Goal: Task Accomplishment & Management: Manage account settings

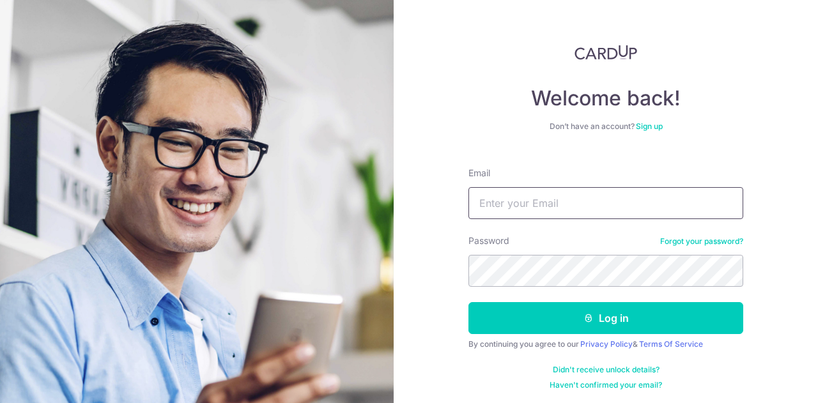
click at [505, 194] on input "Email" at bounding box center [605, 203] width 275 height 32
type input "[EMAIL_ADDRESS][DOMAIN_NAME]"
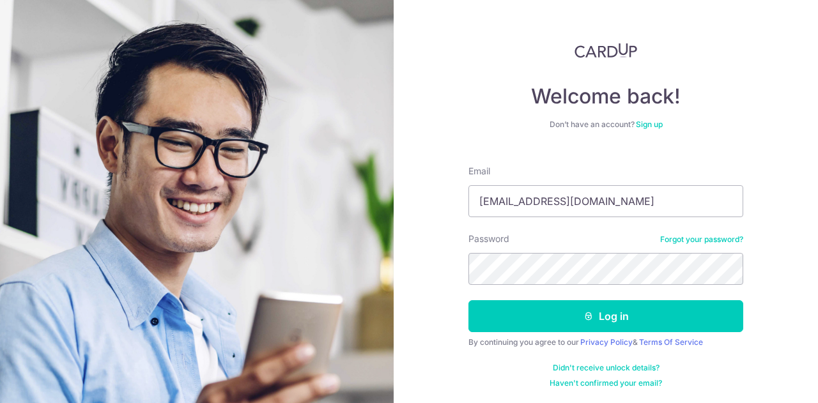
scroll to position [3, 0]
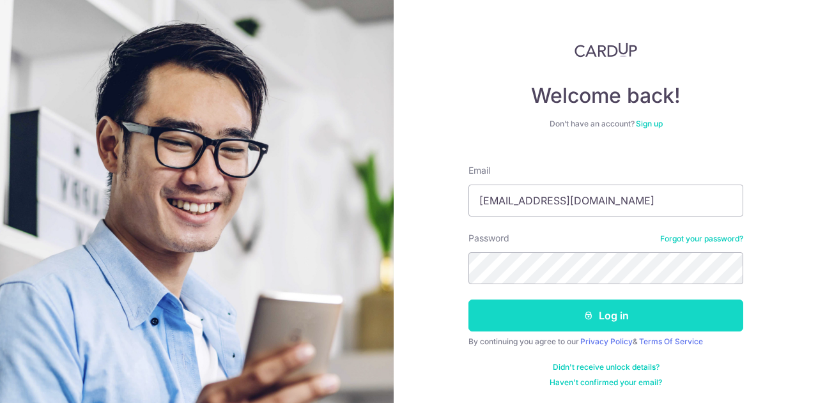
click at [568, 310] on button "Log in" at bounding box center [605, 316] width 275 height 32
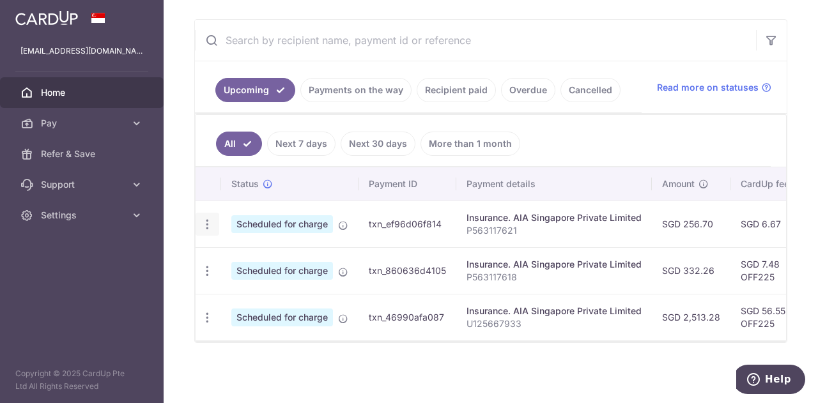
click at [206, 218] on icon "button" at bounding box center [207, 224] width 13 height 13
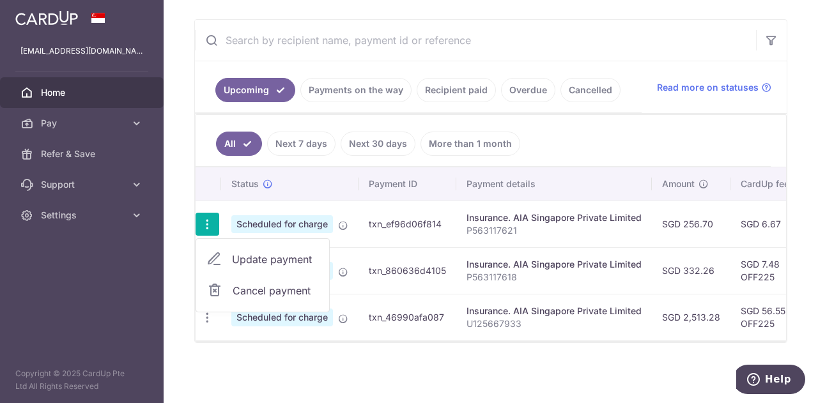
click at [240, 255] on span "Update payment" at bounding box center [275, 259] width 87 height 15
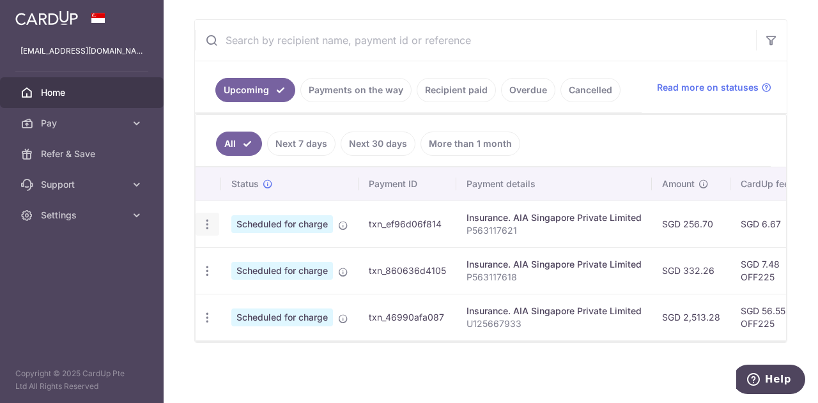
radio input "true"
type input "256.70"
type input "[DATE]"
type input "P563117621"
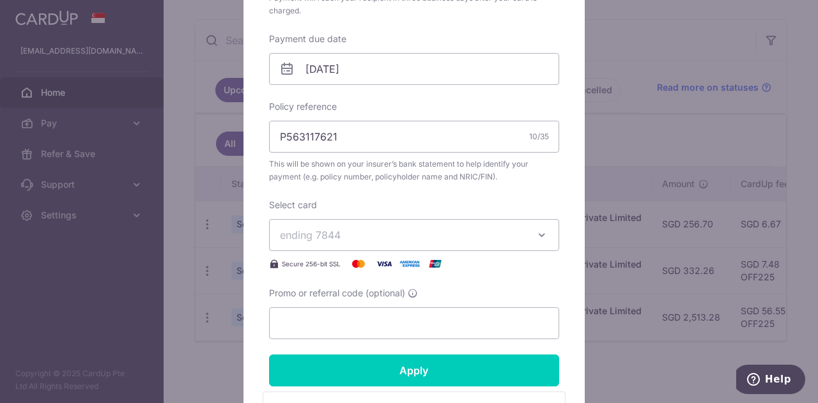
scroll to position [447, 0]
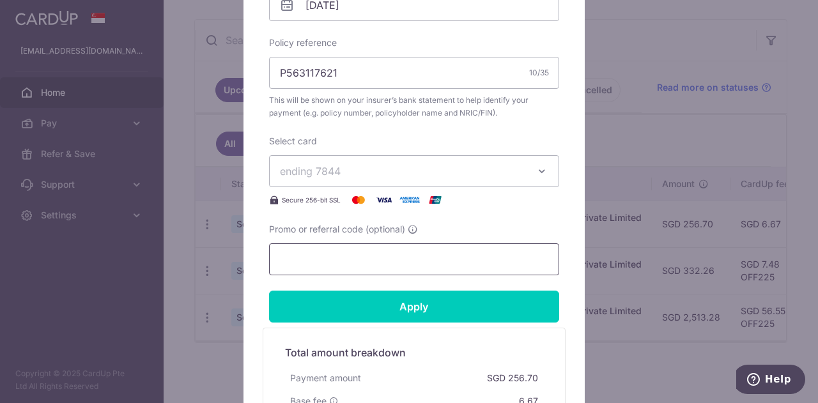
click at [404, 256] on input "Promo or referral code (optional)" at bounding box center [414, 259] width 290 height 32
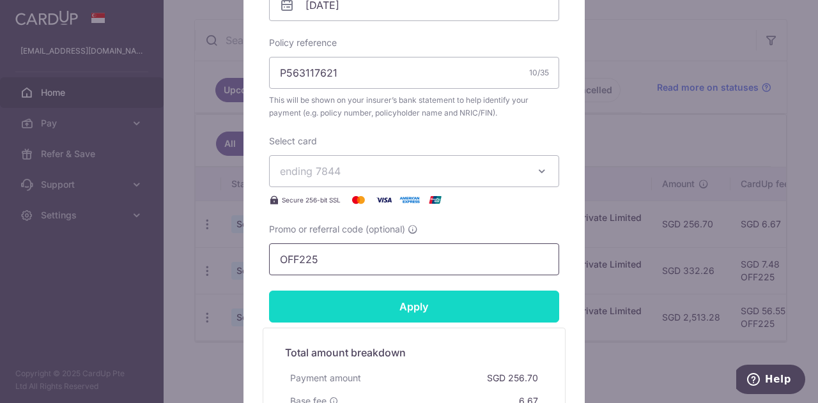
type input "OFF225"
click at [414, 307] on input "Apply" at bounding box center [414, 307] width 290 height 32
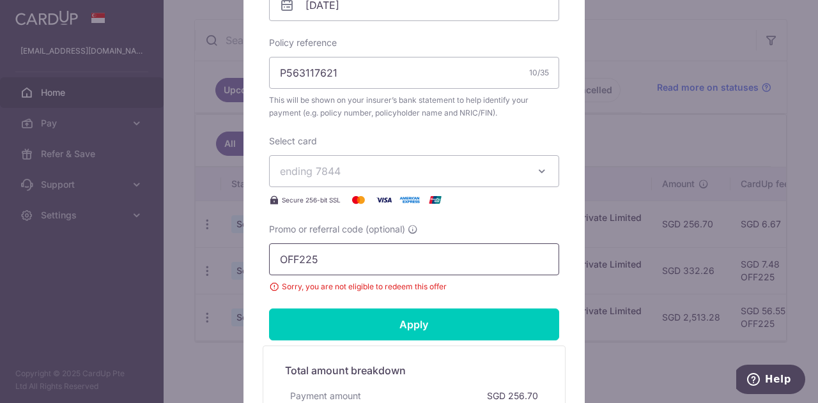
drag, startPoint x: 355, startPoint y: 262, endPoint x: 243, endPoint y: 264, distance: 112.4
click at [243, 264] on div "Edit payment By clicking apply, you will make changes to all payments to AIA Si…" at bounding box center [413, 80] width 341 height 868
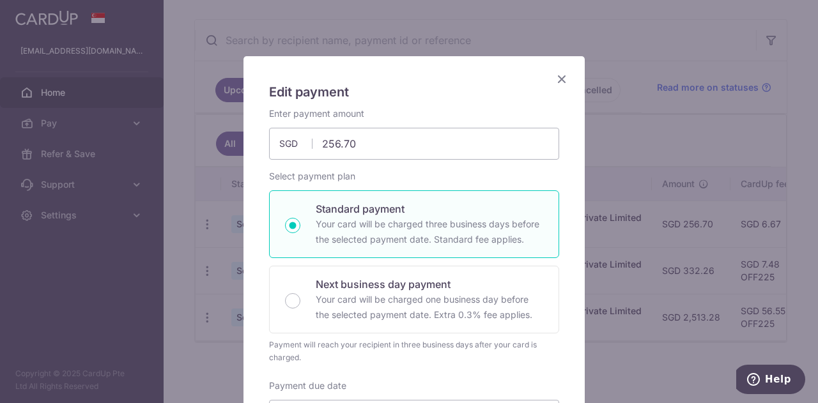
scroll to position [0, 0]
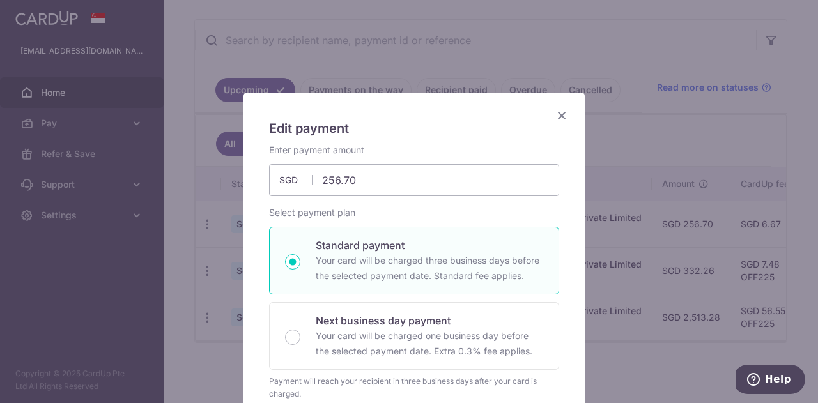
click at [559, 114] on icon "Close" at bounding box center [561, 115] width 15 height 16
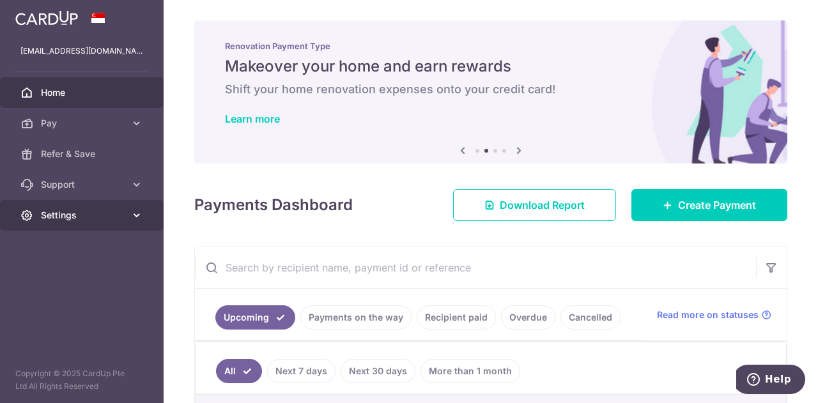
click at [137, 224] on link "Settings" at bounding box center [82, 215] width 164 height 31
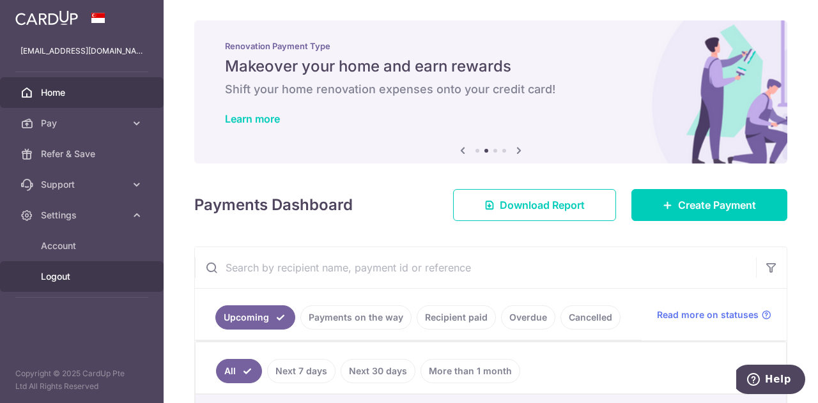
click at [96, 279] on span "Logout" at bounding box center [83, 276] width 84 height 13
